Goal: Information Seeking & Learning: Learn about a topic

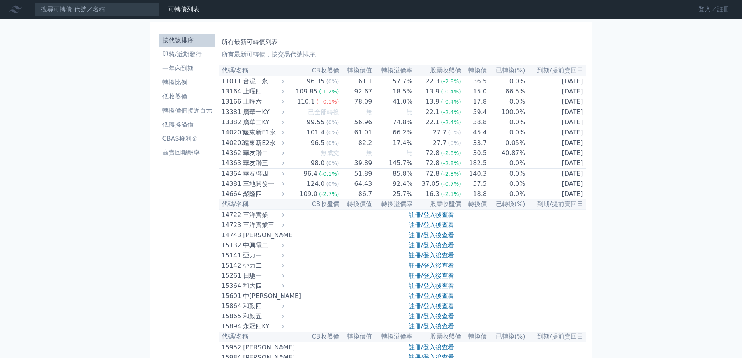
click at [708, 7] on link "登入／註冊" at bounding box center [714, 9] width 44 height 12
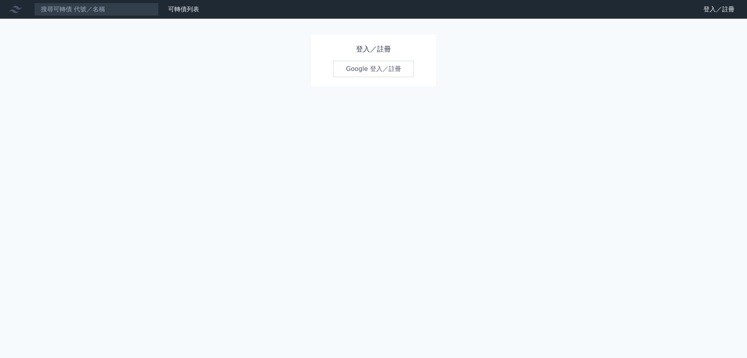
click at [358, 70] on link "Google 登入／註冊" at bounding box center [373, 69] width 81 height 16
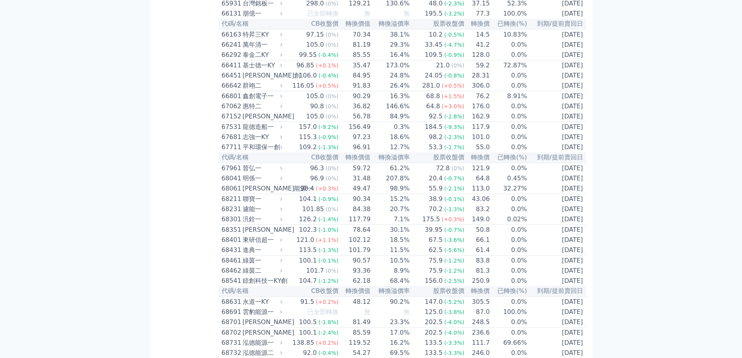
scroll to position [3504, 0]
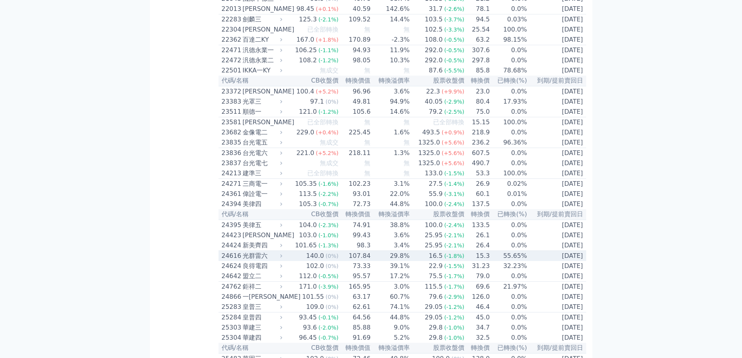
scroll to position [507, 0]
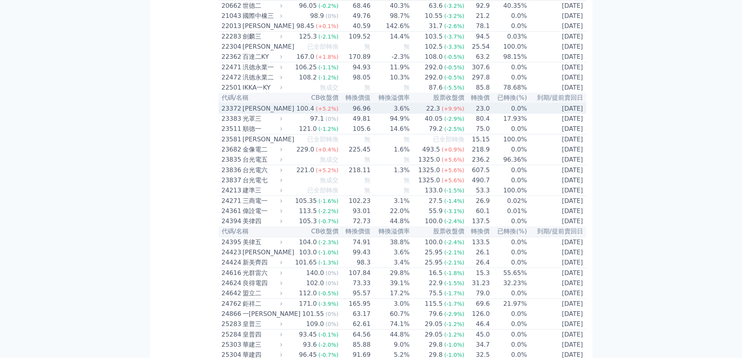
click at [246, 113] on div "[PERSON_NAME]" at bounding box center [262, 108] width 38 height 9
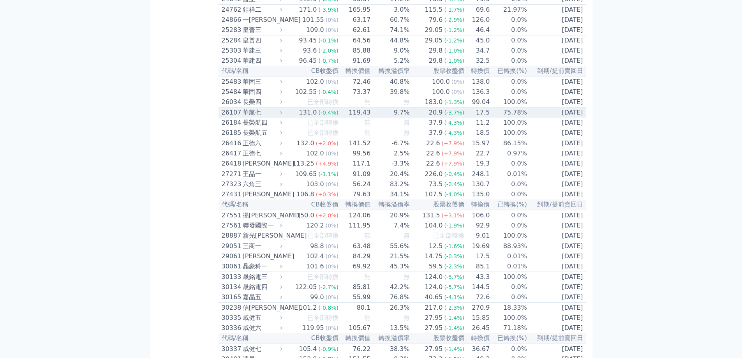
scroll to position [1091, 0]
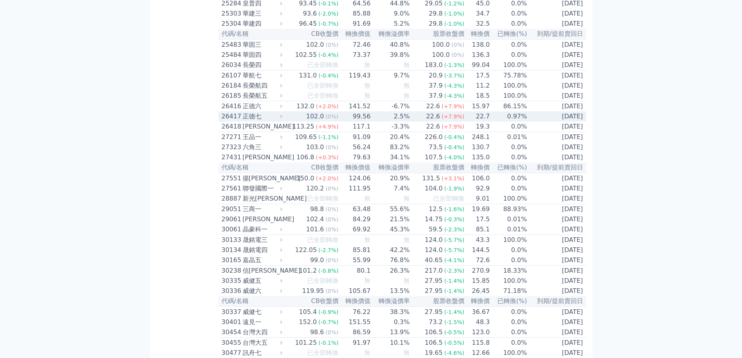
click at [244, 121] on div "正德七" at bounding box center [262, 116] width 38 height 9
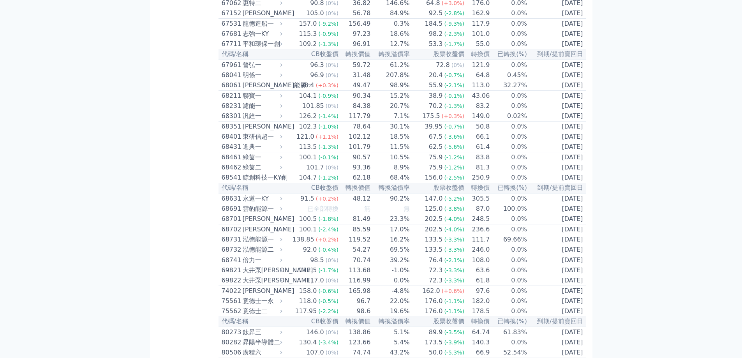
scroll to position [4399, 0]
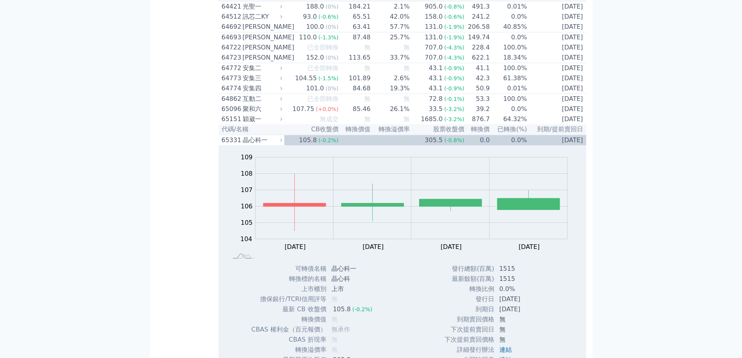
scroll to position [3777, 0]
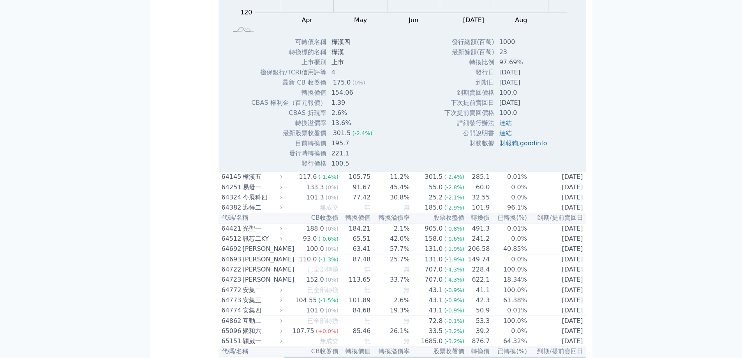
scroll to position [3816, 0]
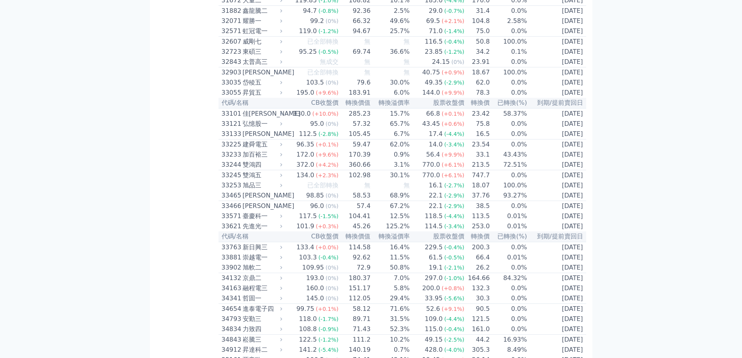
scroll to position [1791, 0]
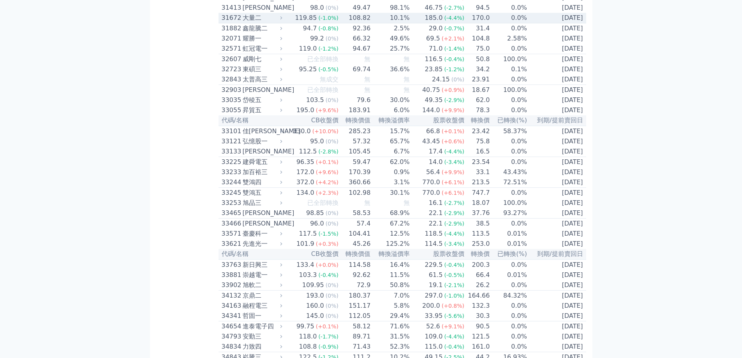
click at [248, 23] on div "大量二" at bounding box center [262, 17] width 38 height 9
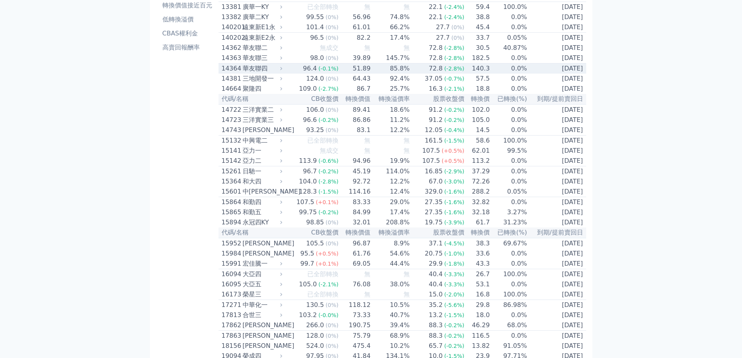
scroll to position [92, 0]
